Goal: Find contact information: Find contact information

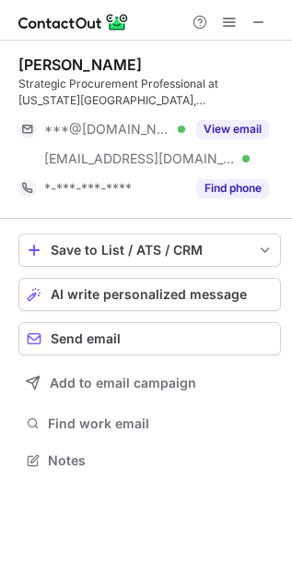
scroll to position [447, 292]
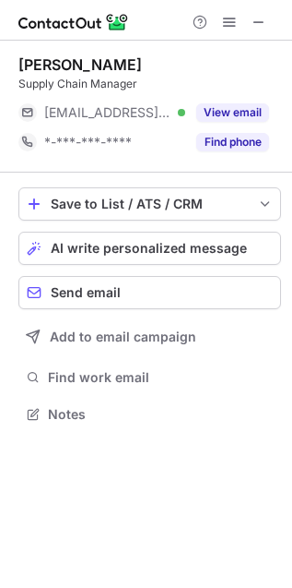
scroll to position [401, 292]
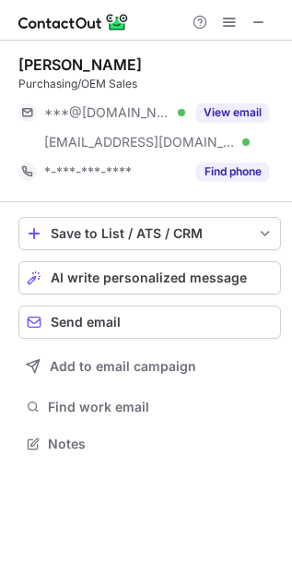
scroll to position [431, 292]
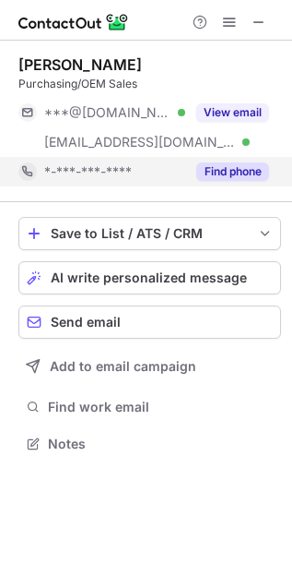
click at [255, 172] on button "Find phone" at bounding box center [232, 171] width 73 height 18
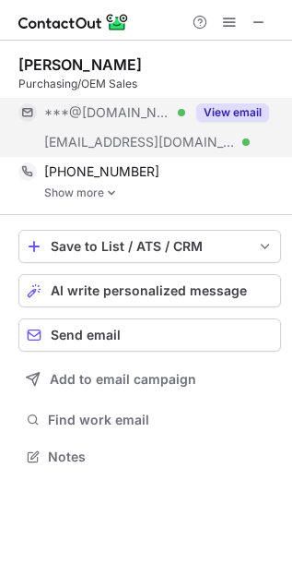
scroll to position [443, 292]
click at [255, 111] on button "View email" at bounding box center [232, 112] width 73 height 18
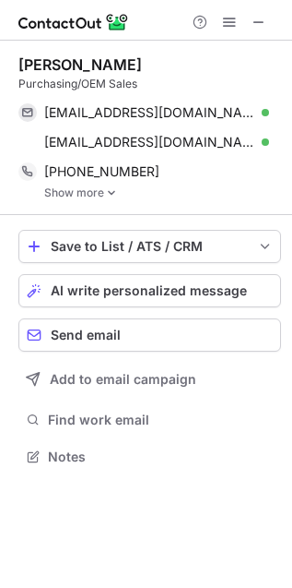
click at [106, 189] on img at bounding box center [111, 192] width 11 height 13
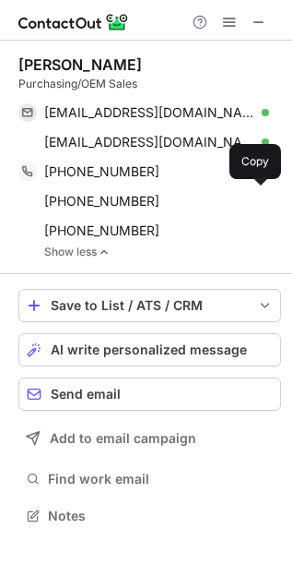
scroll to position [503, 292]
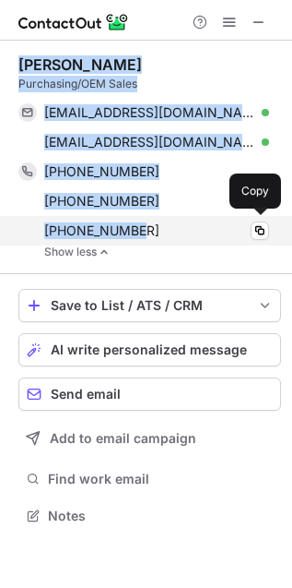
drag, startPoint x: 18, startPoint y: 58, endPoint x: 139, endPoint y: 223, distance: 204.6
click at [139, 223] on div "Diana Goodman Purchasing/OEM Sales ladydi2226@yahoo.com Verified Send email Cop…" at bounding box center [149, 156] width 263 height 203
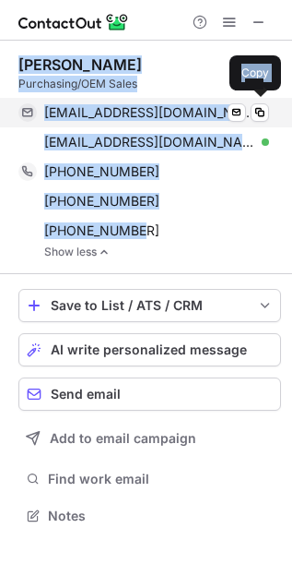
copy div "Diana Goodman Purchasing/OEM Sales ladydi2226@yahoo.com Verified Send email Cop…"
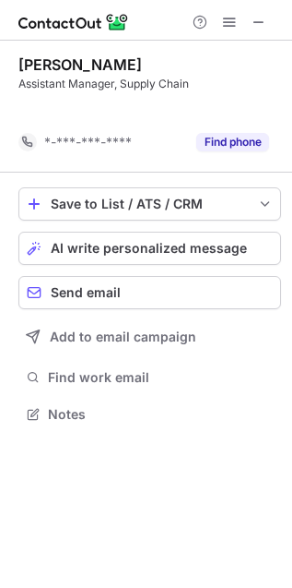
scroll to position [9, 9]
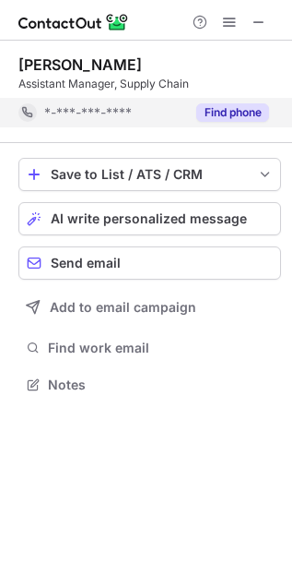
click at [246, 116] on button "Find phone" at bounding box center [232, 112] width 73 height 18
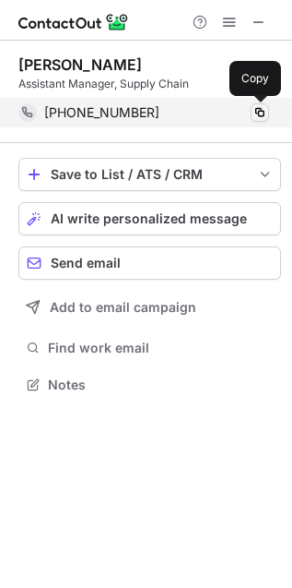
click at [260, 115] on span at bounding box center [260, 112] width 15 height 15
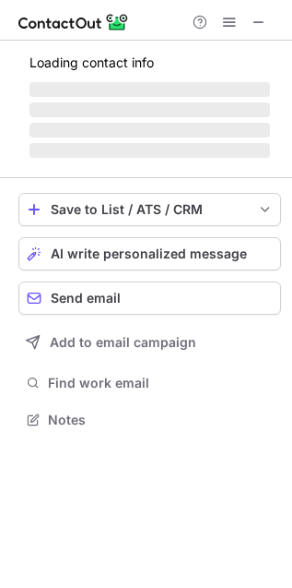
scroll to position [408, 292]
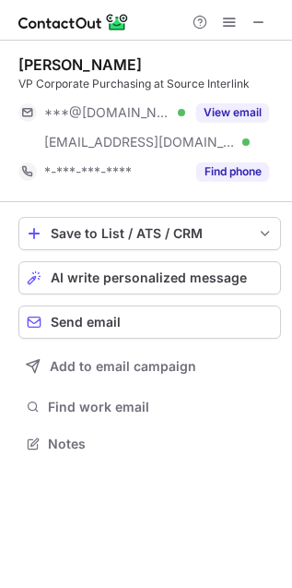
scroll to position [431, 292]
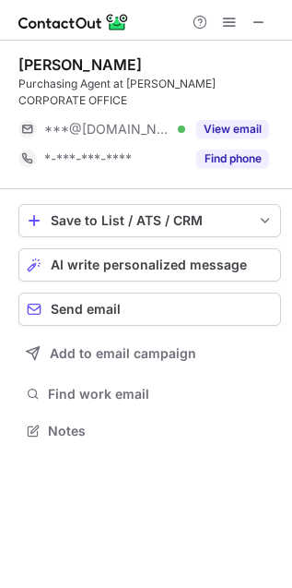
scroll to position [401, 292]
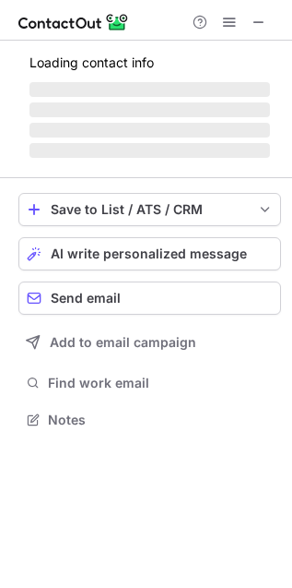
scroll to position [401, 292]
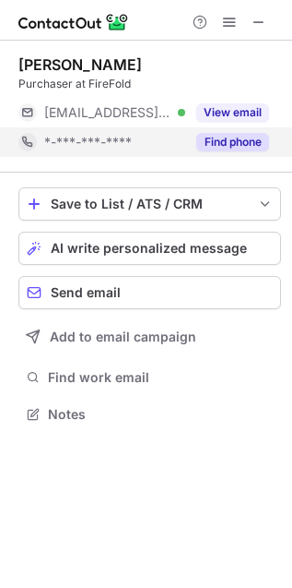
click at [229, 140] on button "Find phone" at bounding box center [232, 142] width 73 height 18
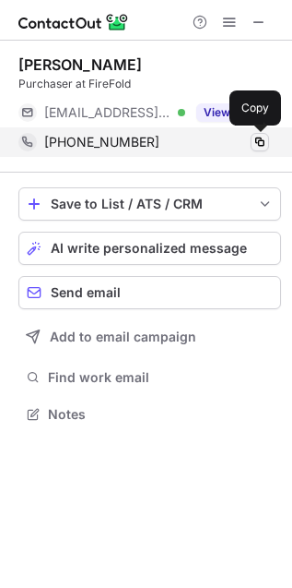
click at [259, 143] on span at bounding box center [260, 142] width 15 height 15
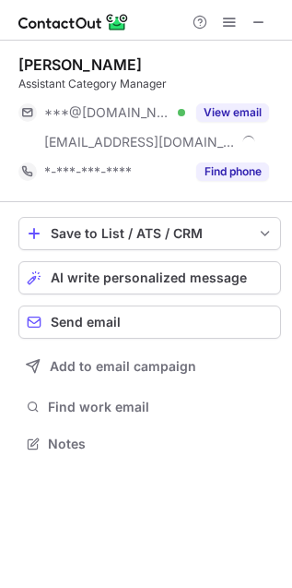
scroll to position [431, 292]
